Goal: Information Seeking & Learning: Learn about a topic

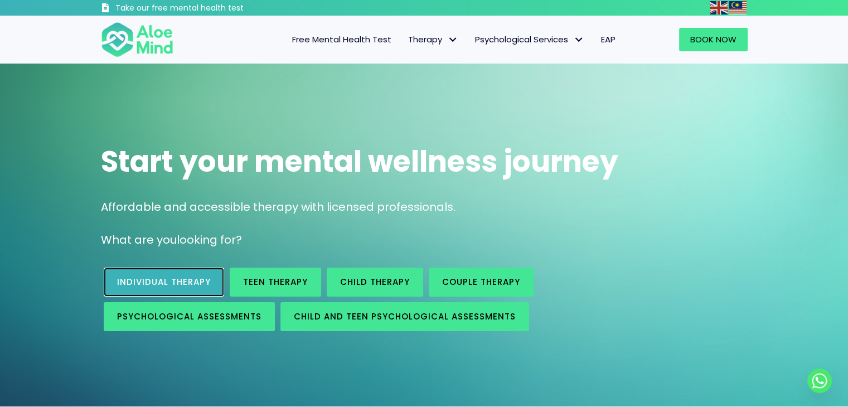
click at [168, 275] on link "Individual therapy" at bounding box center [164, 282] width 120 height 29
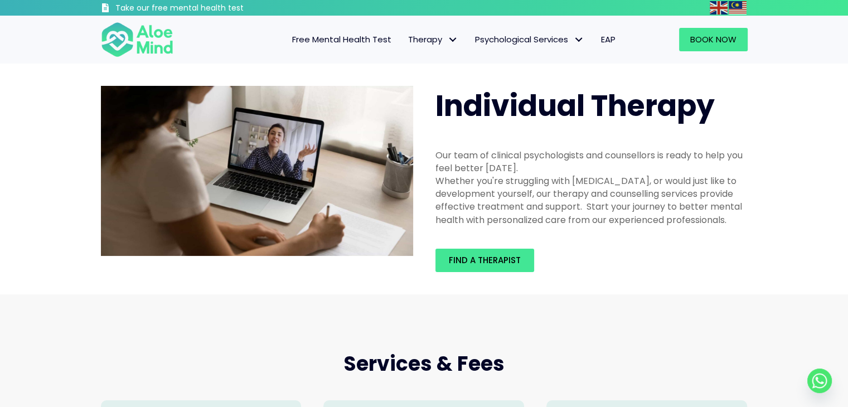
scroll to position [2, 0]
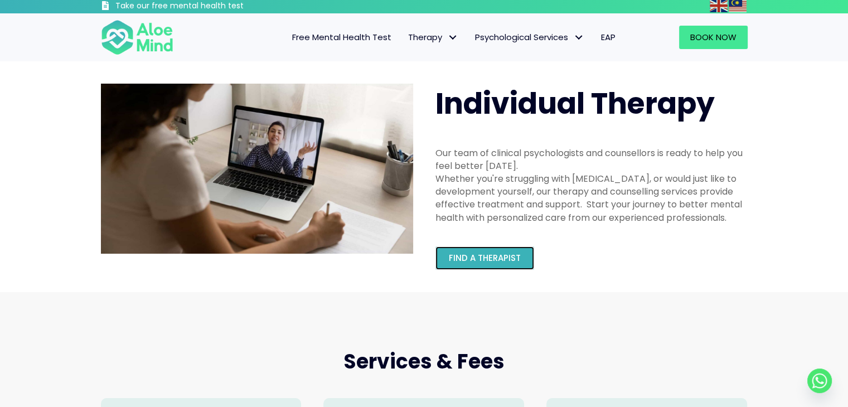
click at [511, 262] on span "Find a therapist" at bounding box center [485, 258] width 72 height 12
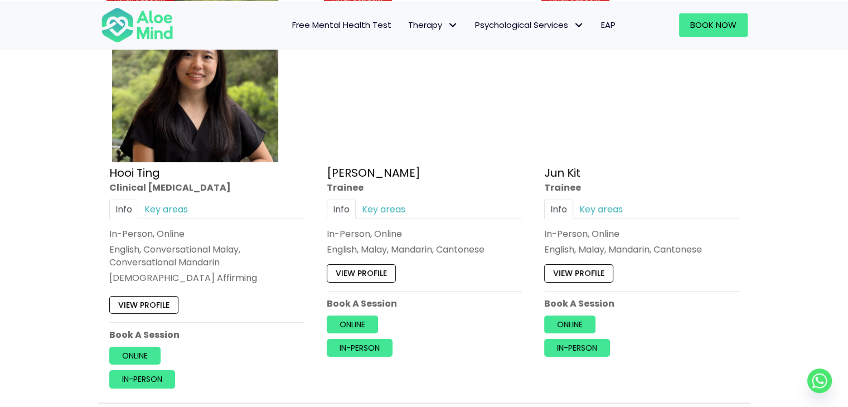
scroll to position [3975, 0]
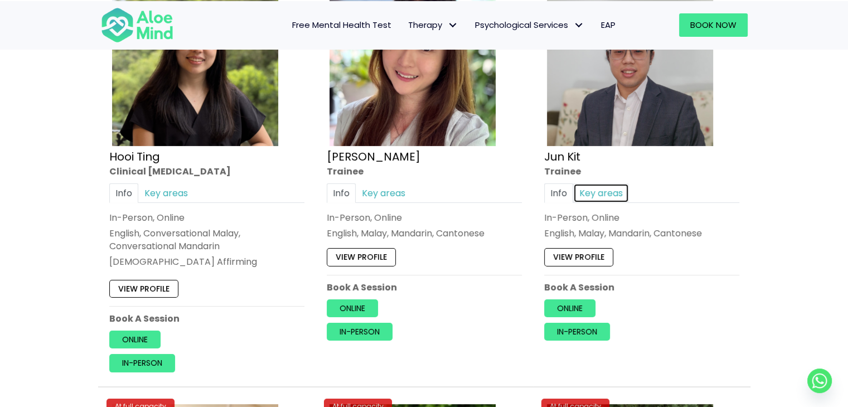
click at [604, 183] on link "Key areas" at bounding box center [601, 193] width 56 height 20
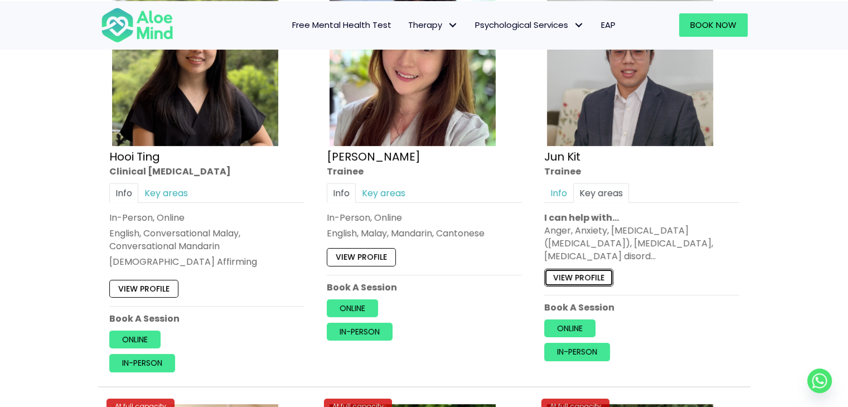
click at [574, 269] on link "View profile" at bounding box center [578, 278] width 69 height 18
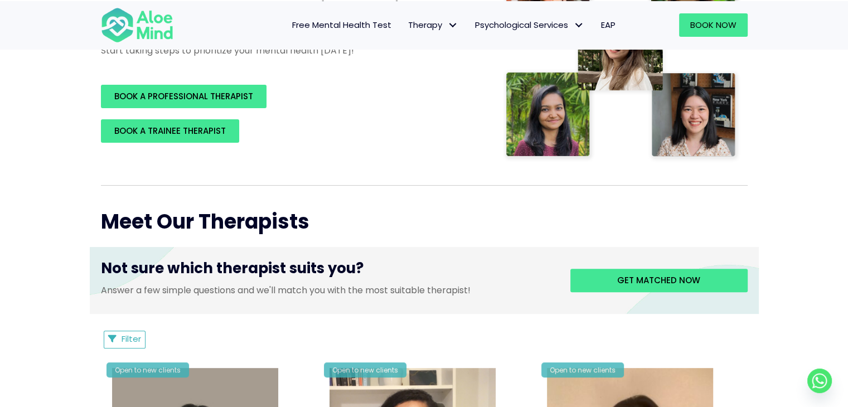
scroll to position [0, 0]
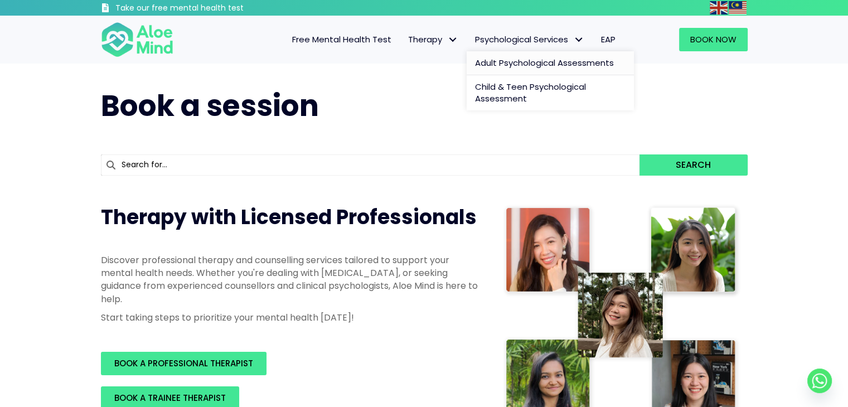
click at [522, 60] on span "Adult Psychological Assessments" at bounding box center [544, 63] width 139 height 12
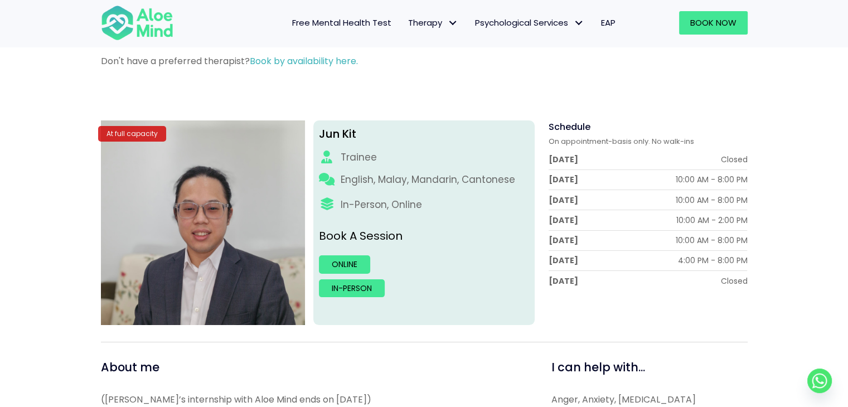
scroll to position [86, 0]
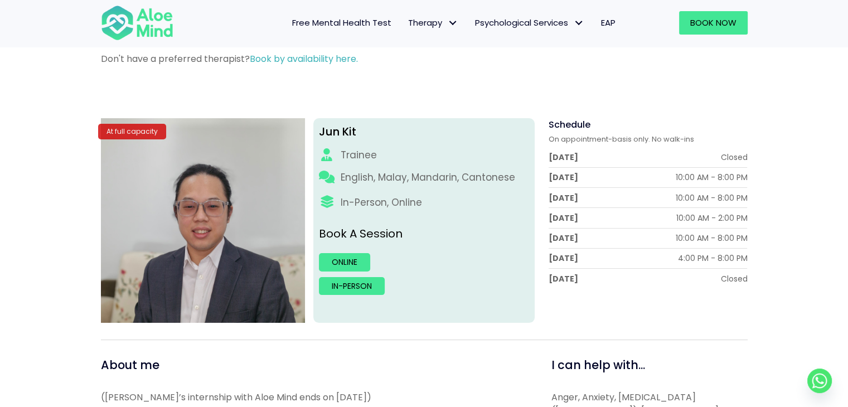
click at [346, 242] on div "Jun Kit Trainee English, Malay, Mandarin, Cantonese In-Person, Online Book A Se…" at bounding box center [423, 220] width 221 height 205
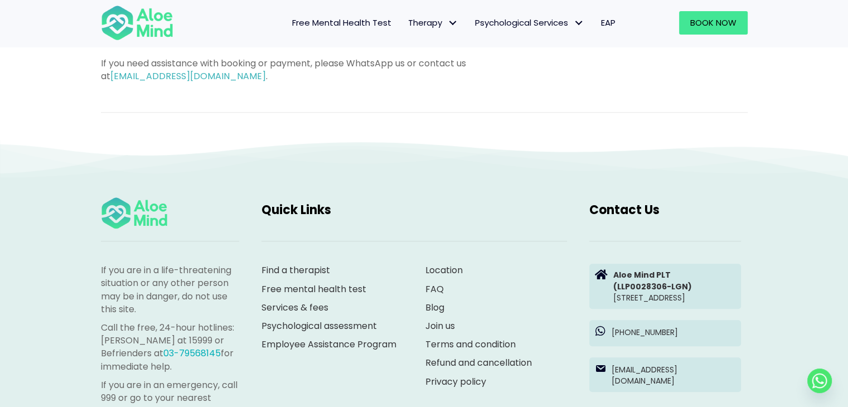
scroll to position [775, 0]
click at [309, 300] on link "Services & fees" at bounding box center [295, 306] width 67 height 13
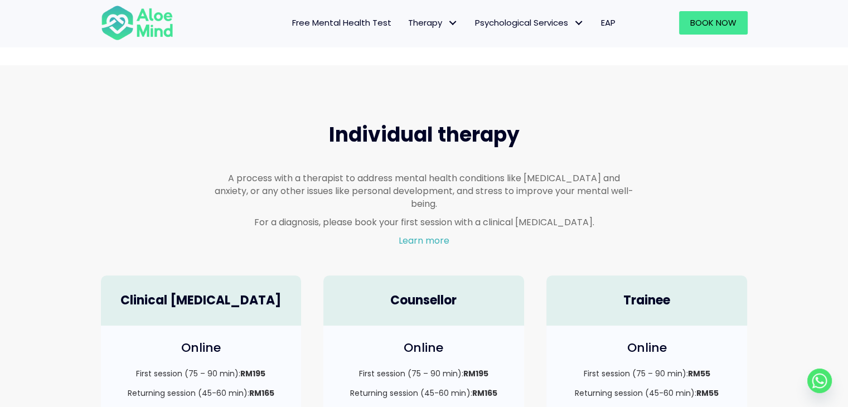
scroll to position [597, 0]
click at [372, 26] on span "Free Mental Health Test" at bounding box center [341, 23] width 99 height 12
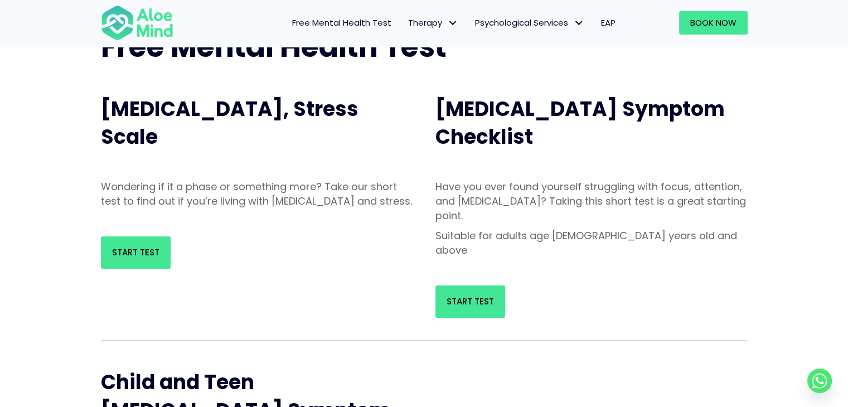
scroll to position [93, 0]
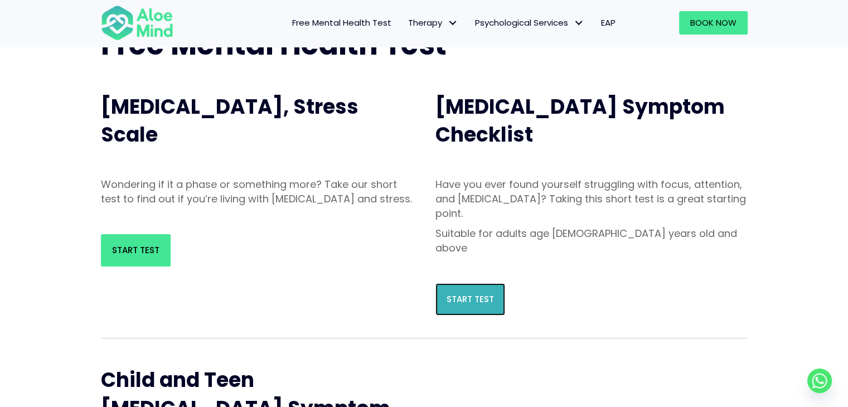
click at [457, 293] on span "Start Test" at bounding box center [470, 299] width 47 height 12
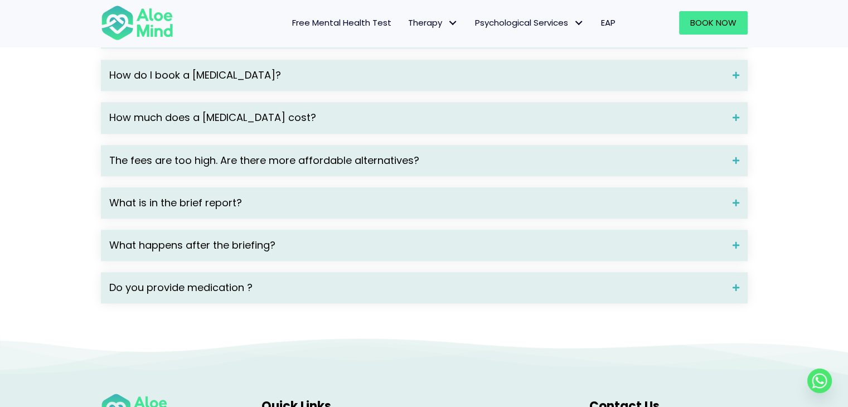
scroll to position [1621, 0]
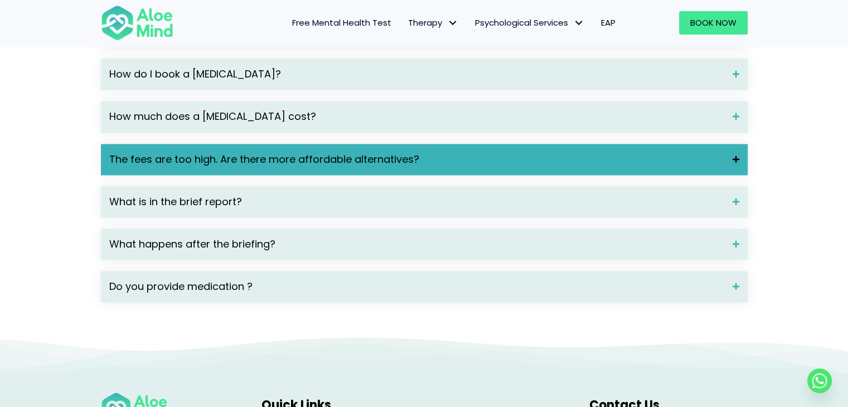
click at [434, 167] on span "The fees are too high. Are there more affordable alternatives?" at bounding box center [416, 159] width 615 height 14
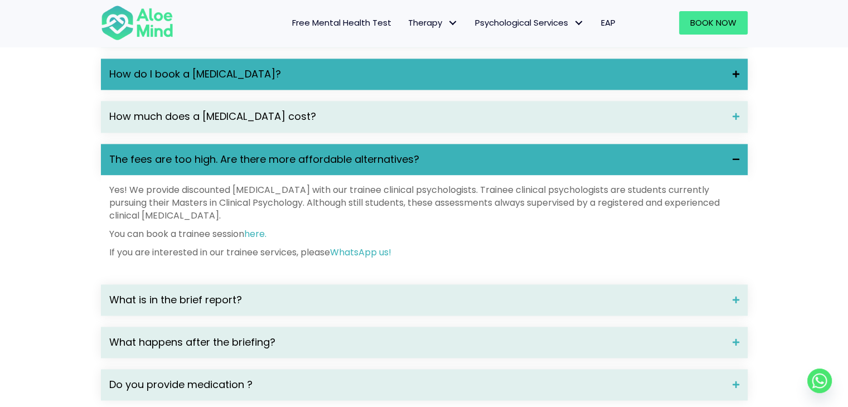
click at [405, 79] on div "How do I book a [MEDICAL_DATA]?" at bounding box center [424, 74] width 647 height 31
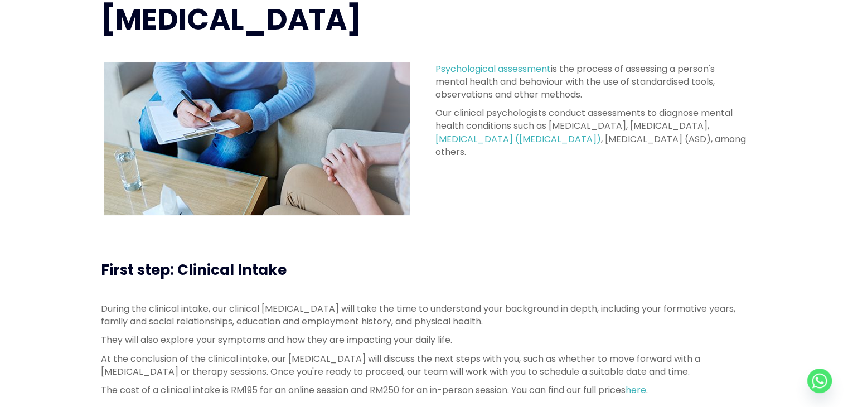
scroll to position [0, 0]
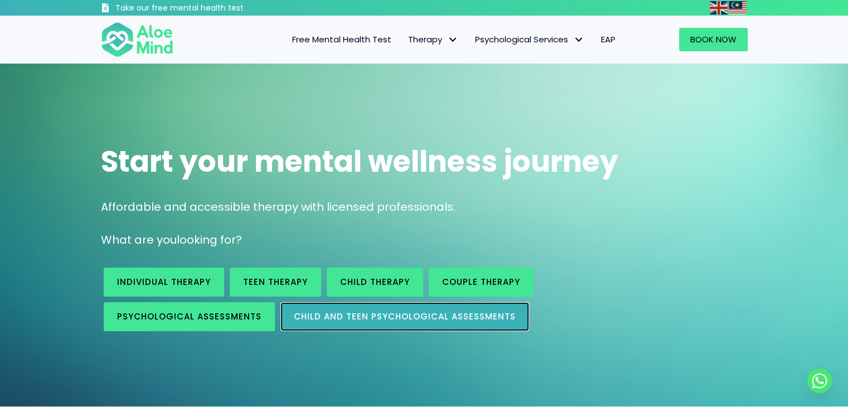
click at [349, 303] on link "Child and Teen Psychological assessments" at bounding box center [404, 316] width 249 height 29
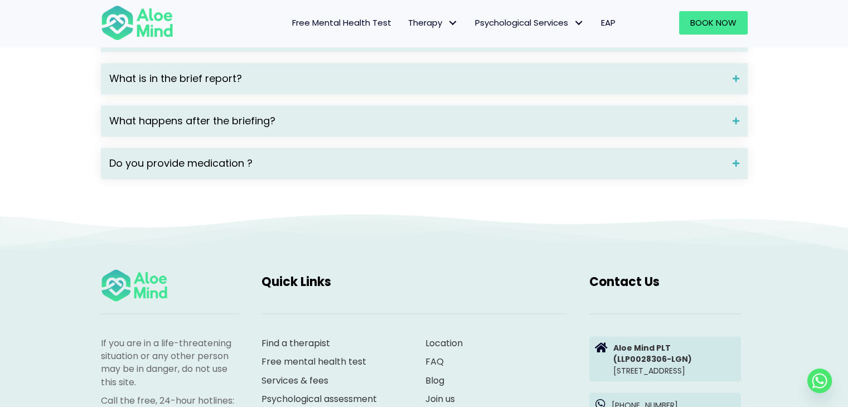
scroll to position [1859, 0]
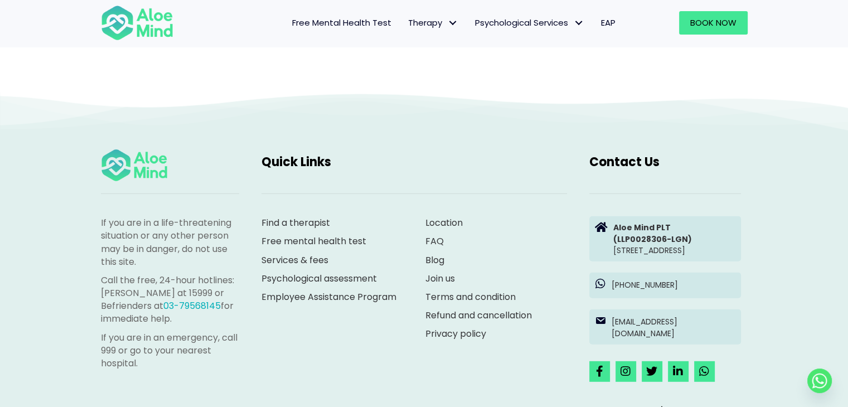
scroll to position [3020, 0]
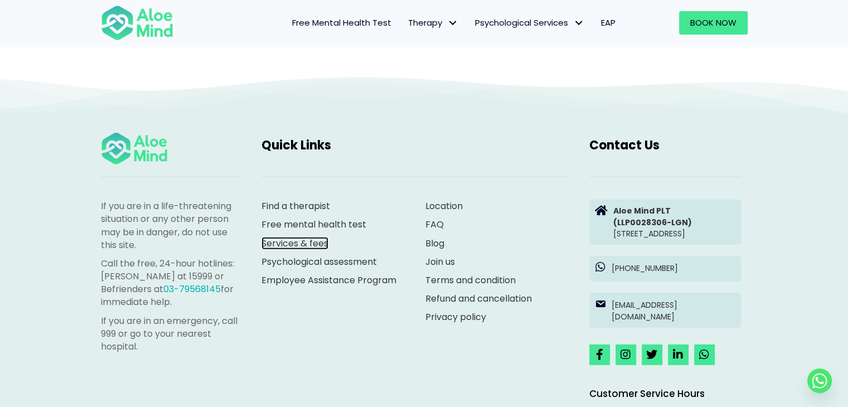
click at [318, 241] on link "Services & fees" at bounding box center [295, 243] width 67 height 13
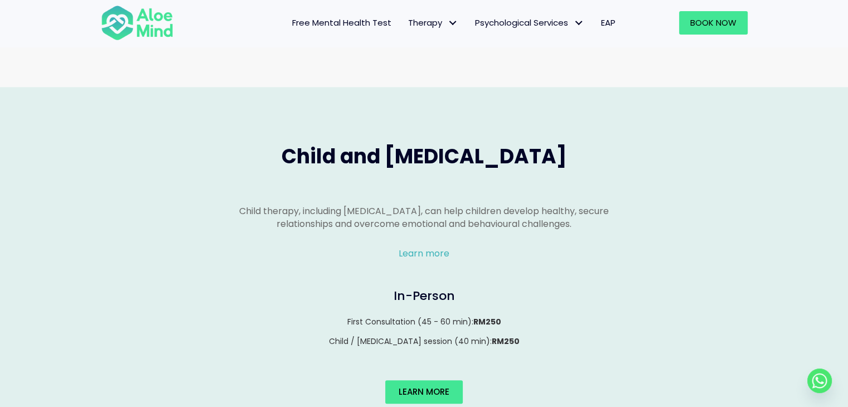
scroll to position [1105, 0]
